Goal: Find contact information: Find contact information

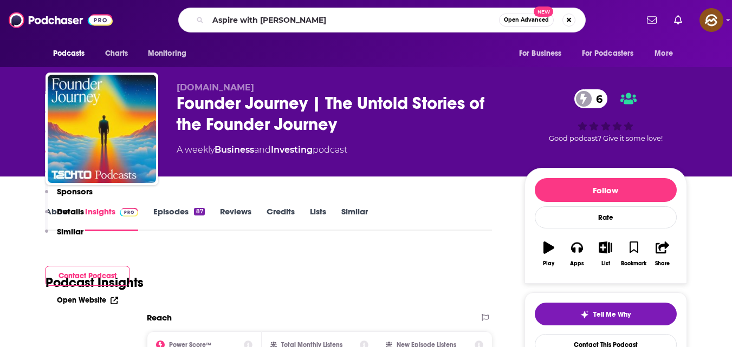
scroll to position [727, 0]
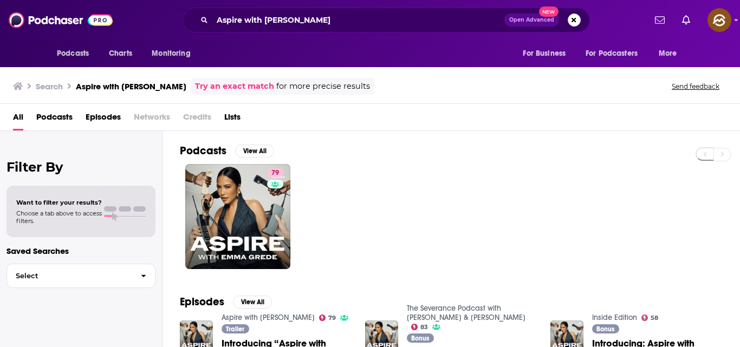
click at [296, 234] on div "79" at bounding box center [460, 216] width 560 height 105
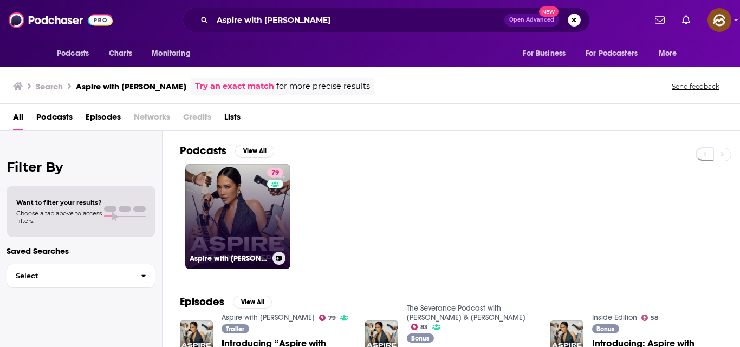
click at [252, 229] on link "79 Aspire with [PERSON_NAME]" at bounding box center [237, 216] width 105 height 105
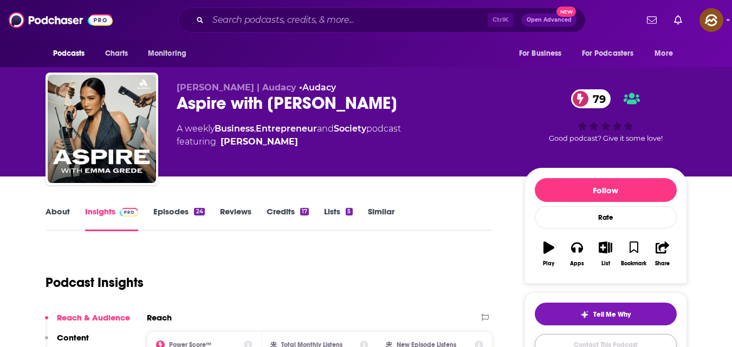
click at [608, 338] on link "Contact This Podcast" at bounding box center [606, 344] width 142 height 21
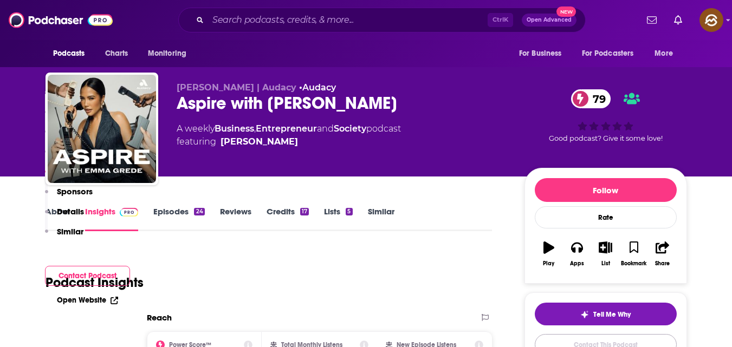
scroll to position [936, 0]
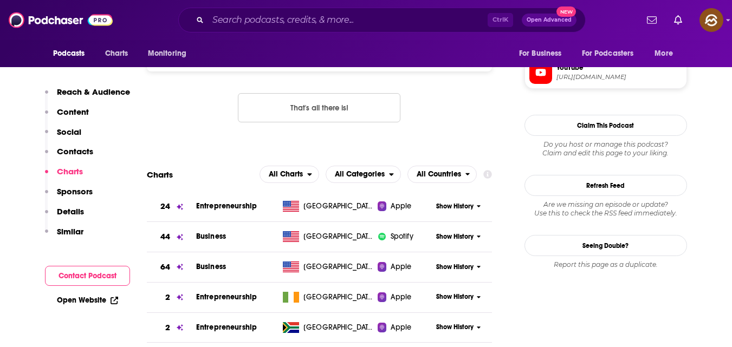
click at [405, 245] on td "Spotify" at bounding box center [404, 237] width 55 height 30
click at [108, 276] on button "Contact Podcast" at bounding box center [87, 276] width 85 height 20
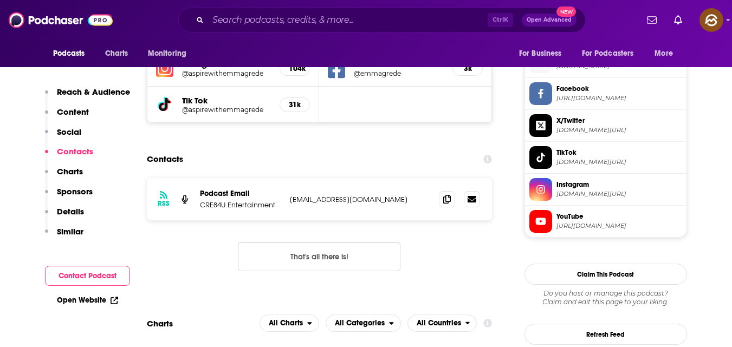
scroll to position [785, 0]
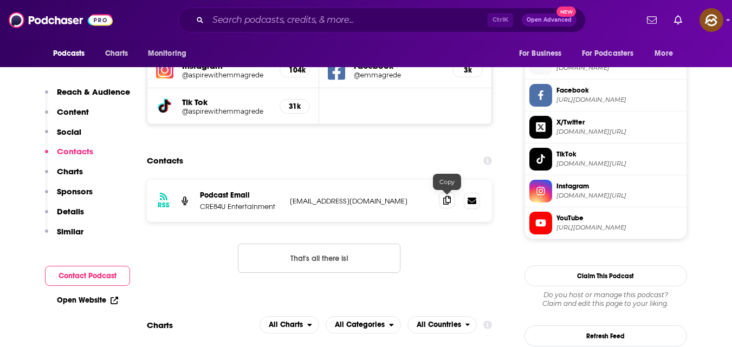
click at [444, 203] on icon at bounding box center [447, 200] width 8 height 9
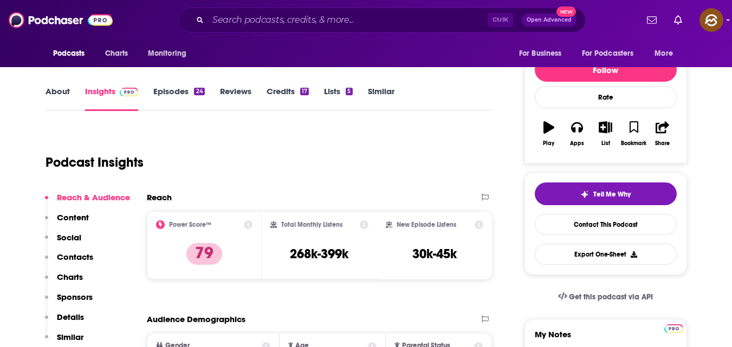
scroll to position [0, 0]
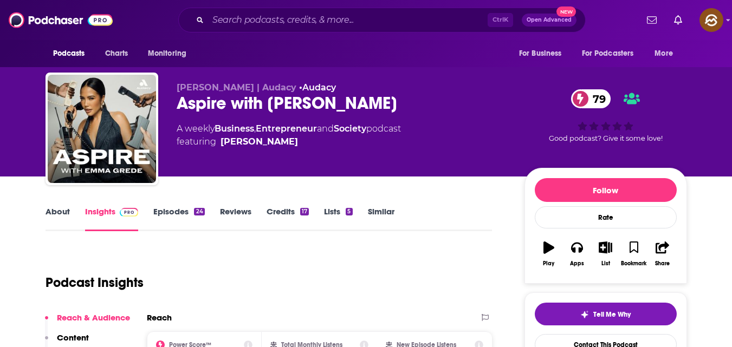
click at [181, 86] on span "[PERSON_NAME] | Audacy" at bounding box center [237, 87] width 120 height 10
copy span "[PERSON_NAME]"
